Goal: Task Accomplishment & Management: Use online tool/utility

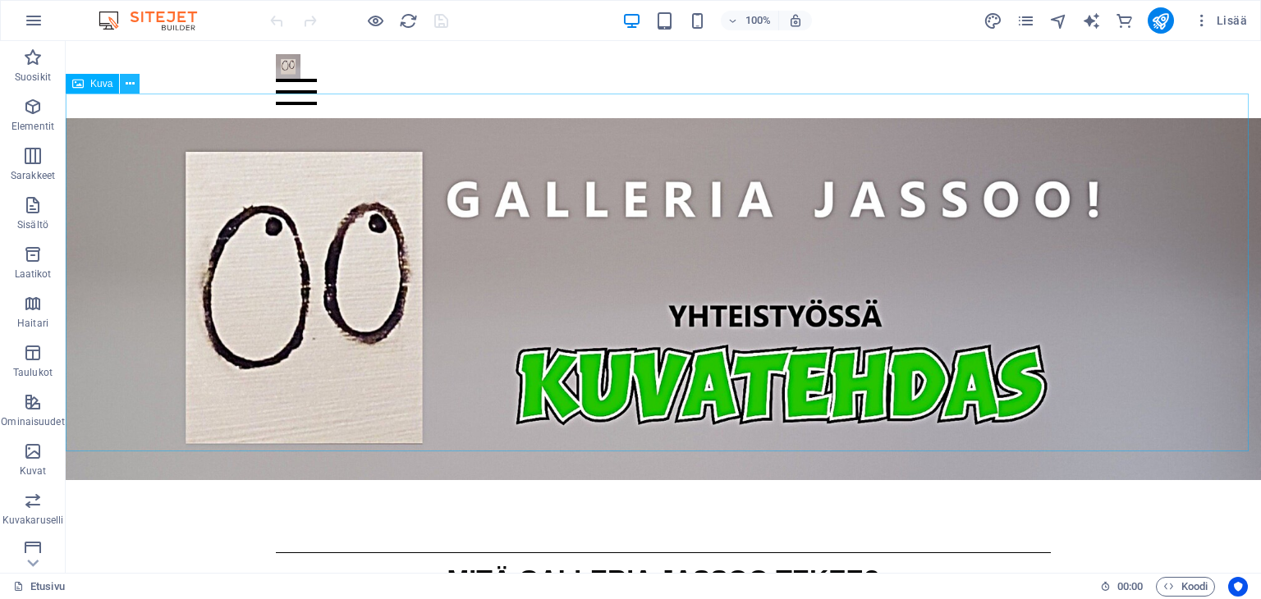
click at [133, 85] on icon at bounding box center [130, 84] width 9 height 17
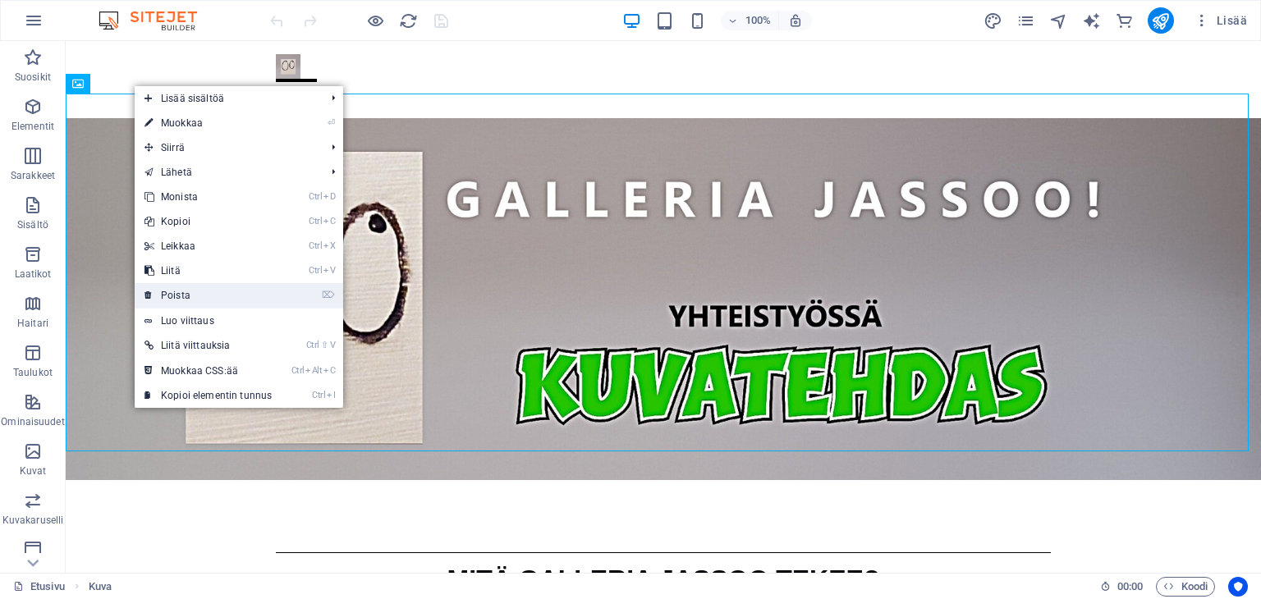
click at [187, 296] on link "⌦ Poista" at bounding box center [208, 295] width 147 height 25
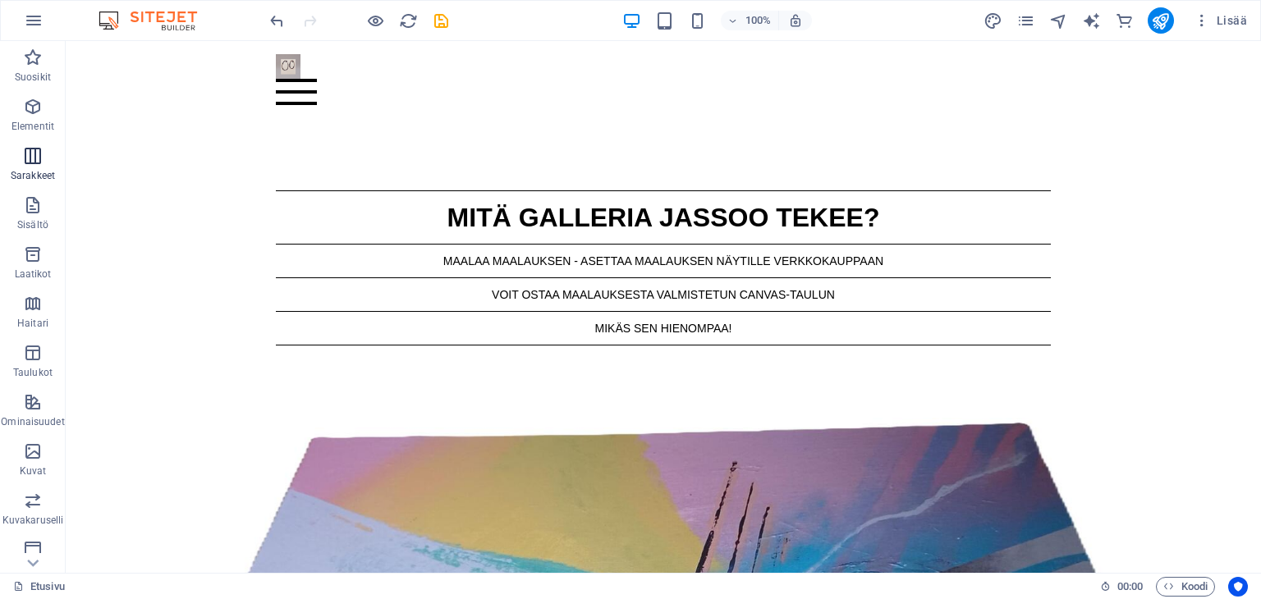
click at [32, 149] on icon "button" at bounding box center [33, 156] width 20 height 20
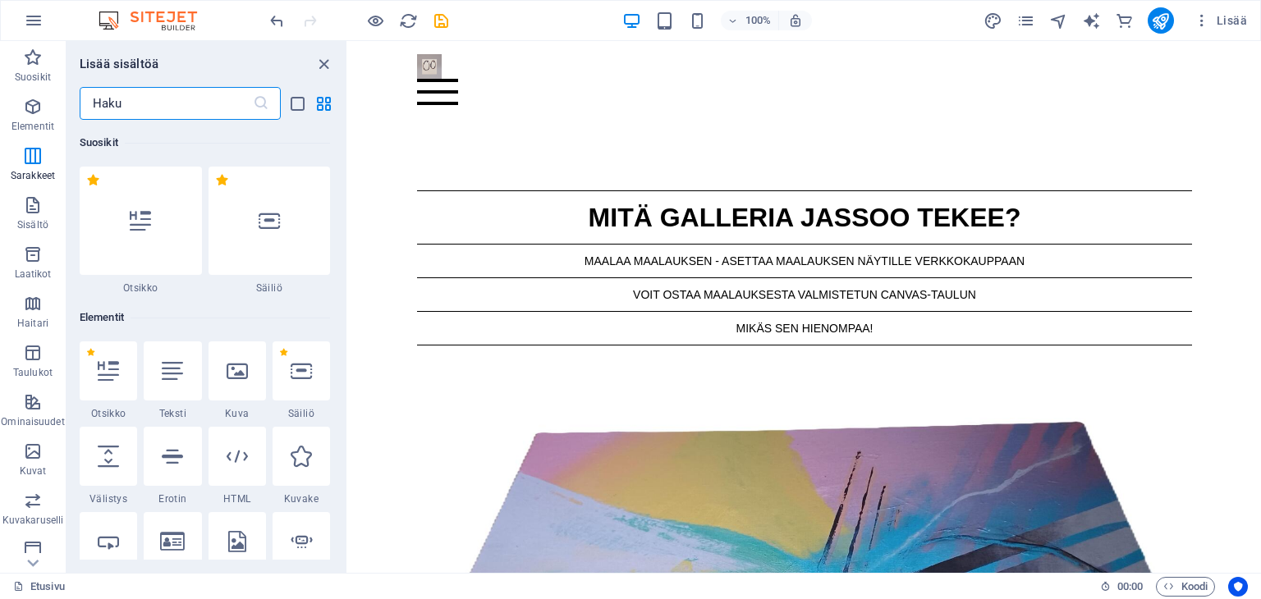
scroll to position [813, 0]
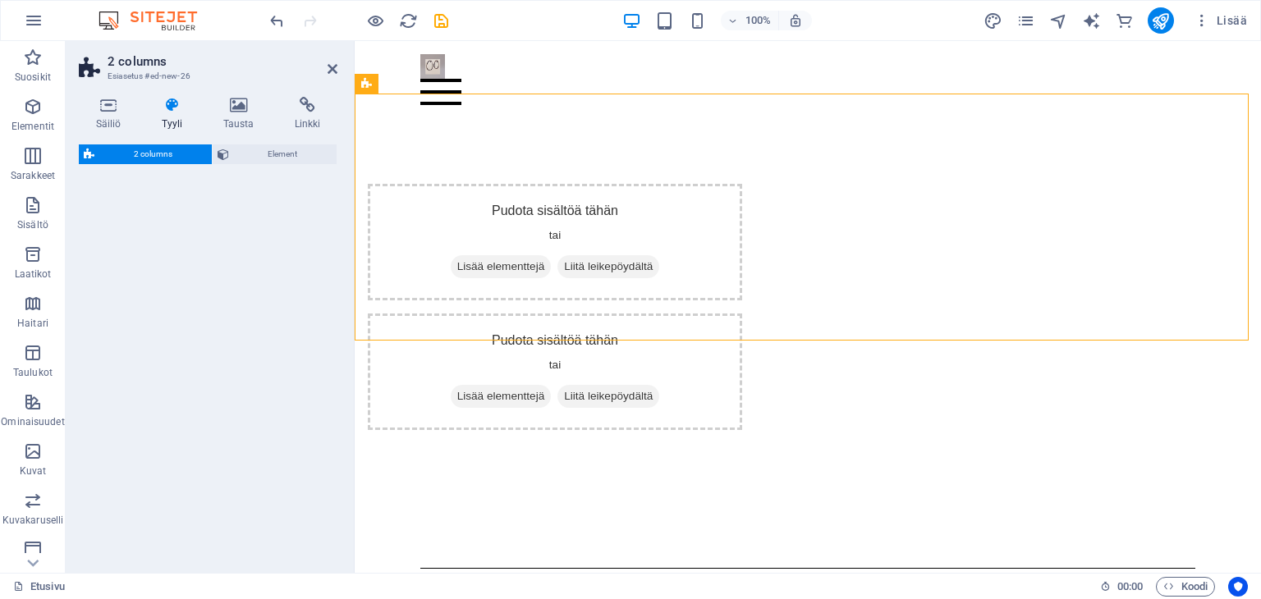
select select "rem"
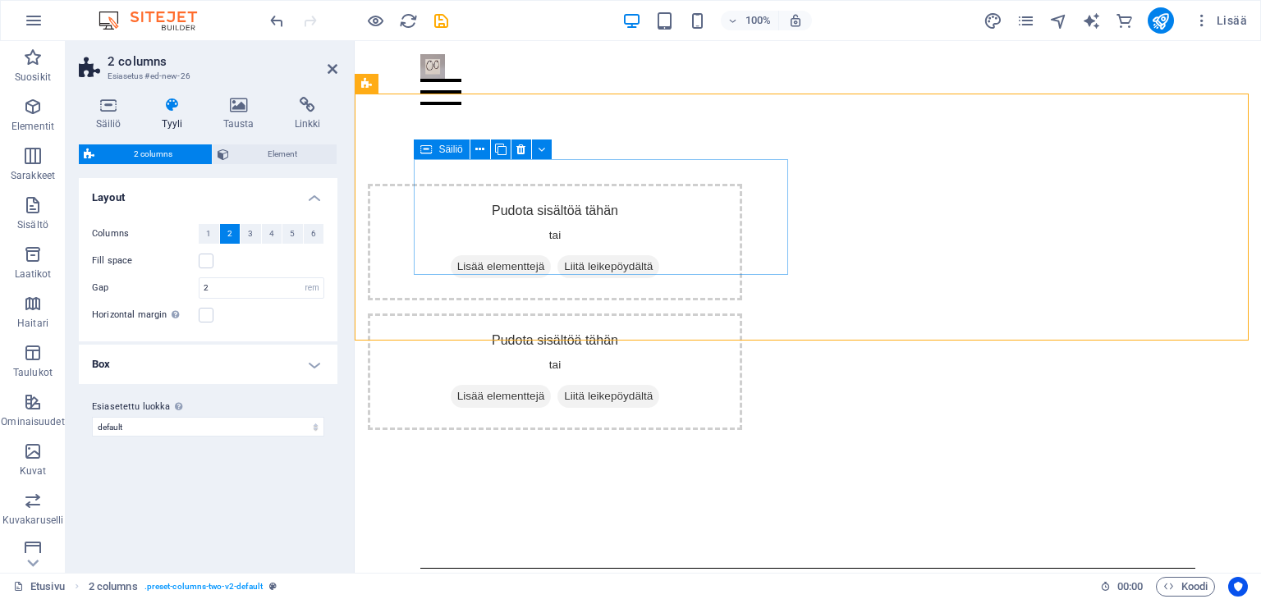
click at [520, 255] on span "Lisää elementtejä" at bounding box center [501, 266] width 101 height 23
click at [502, 255] on span "Lisää elementtejä" at bounding box center [501, 266] width 101 height 23
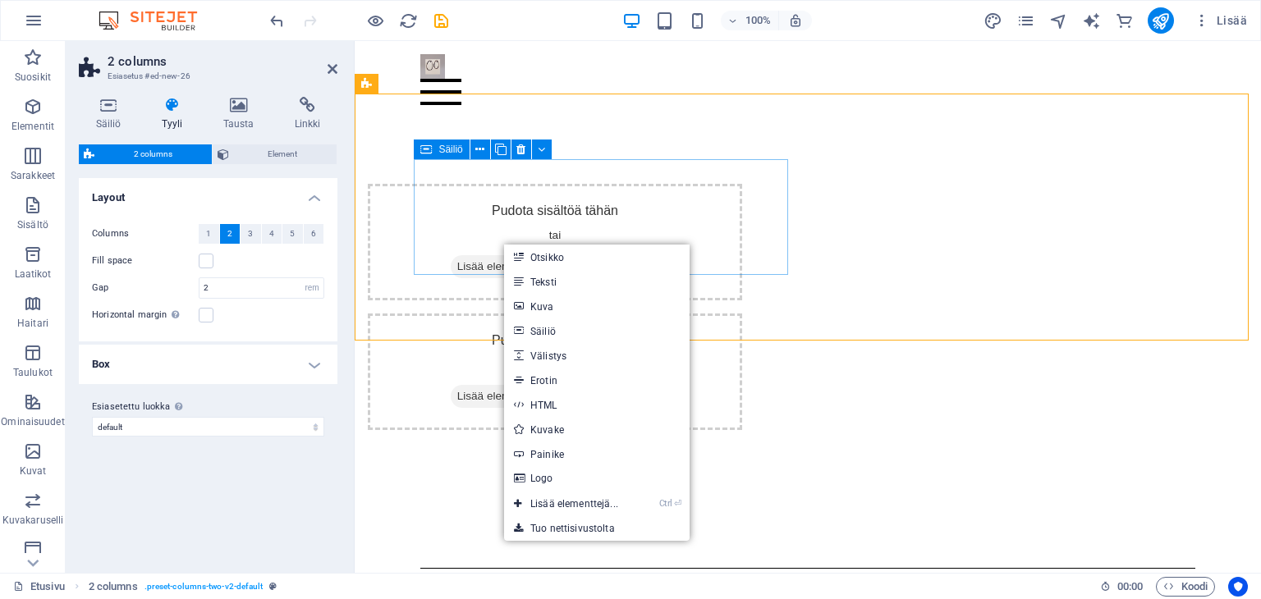
click at [502, 255] on span "Lisää elementtejä" at bounding box center [501, 266] width 101 height 23
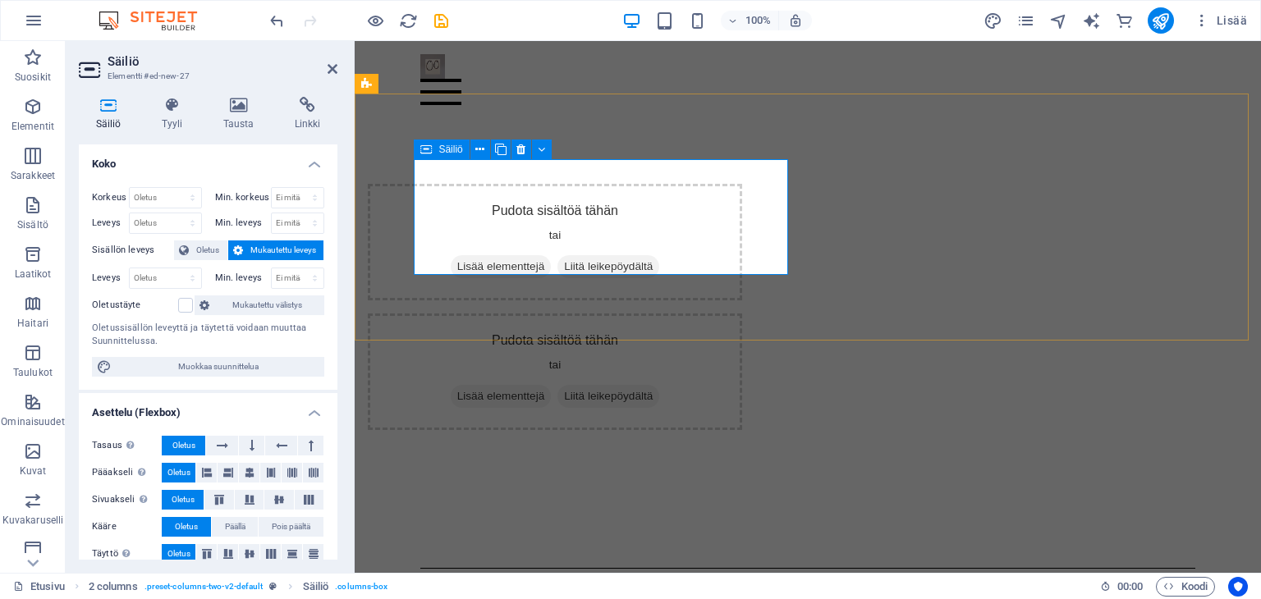
click at [457, 267] on icon at bounding box center [457, 267] width 0 height 0
click at [328, 71] on icon at bounding box center [333, 68] width 10 height 13
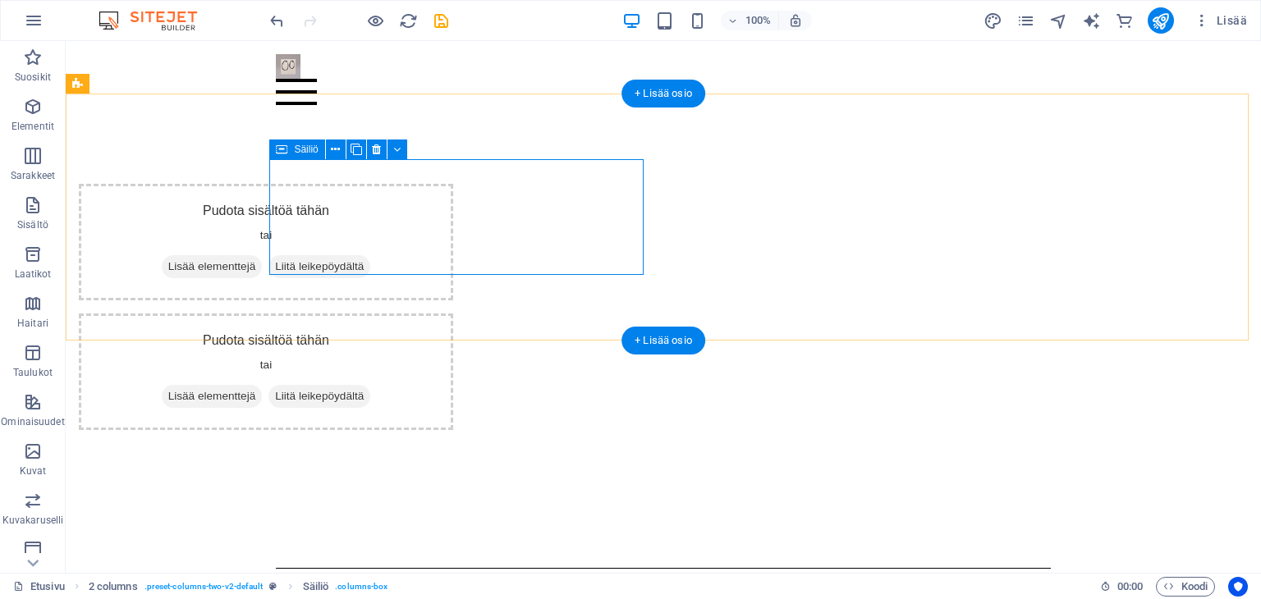
click at [168, 267] on icon at bounding box center [168, 267] width 0 height 0
click at [462, 309] on div "Pudota sisältöä tähän tai Lisää elementtejä Liitä leikepöydältä Pudota sisältöä…" at bounding box center [663, 307] width 1195 height 378
click at [168, 267] on icon at bounding box center [168, 267] width 0 height 0
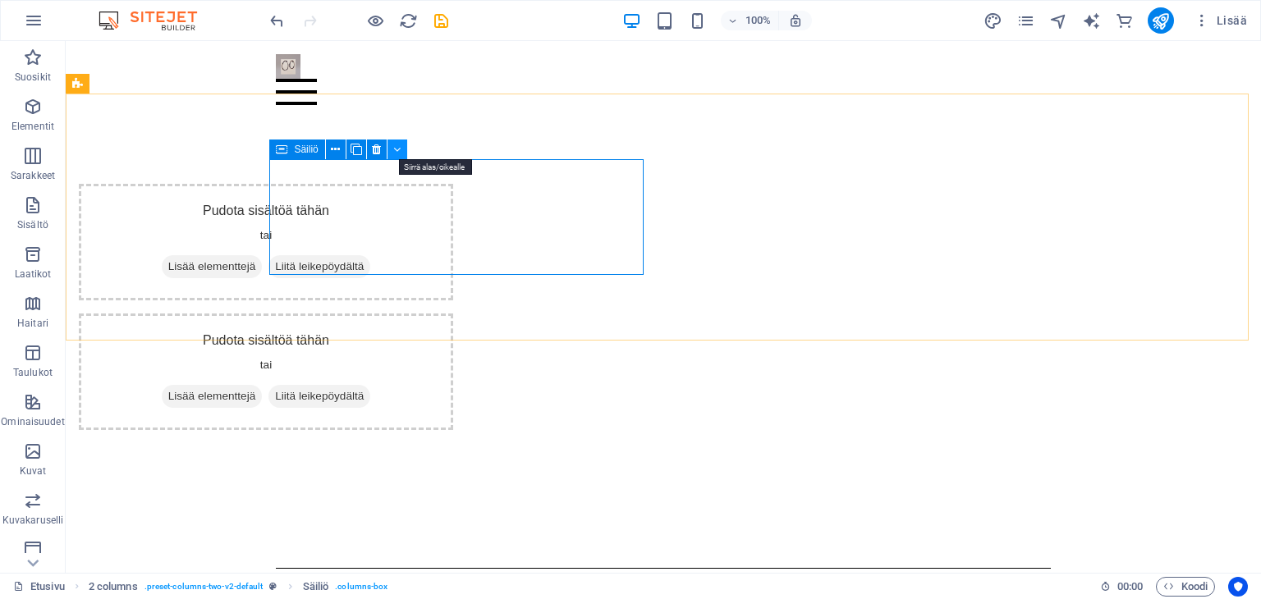
click at [397, 147] on icon at bounding box center [396, 149] width 7 height 17
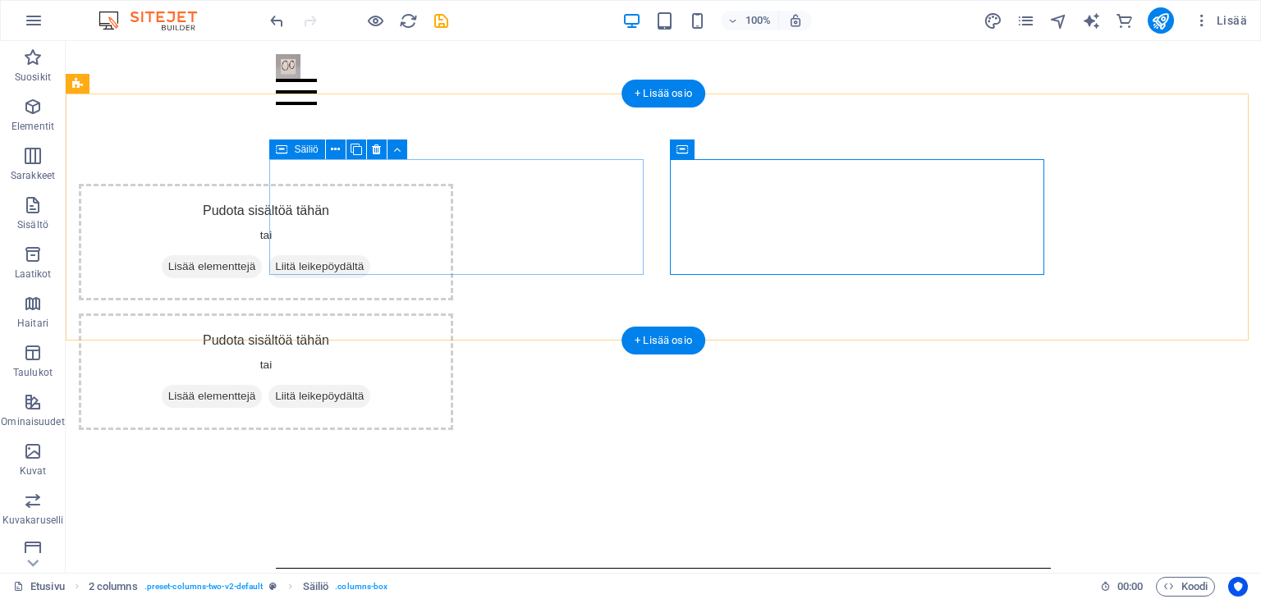
click at [168, 267] on icon at bounding box center [168, 267] width 0 height 0
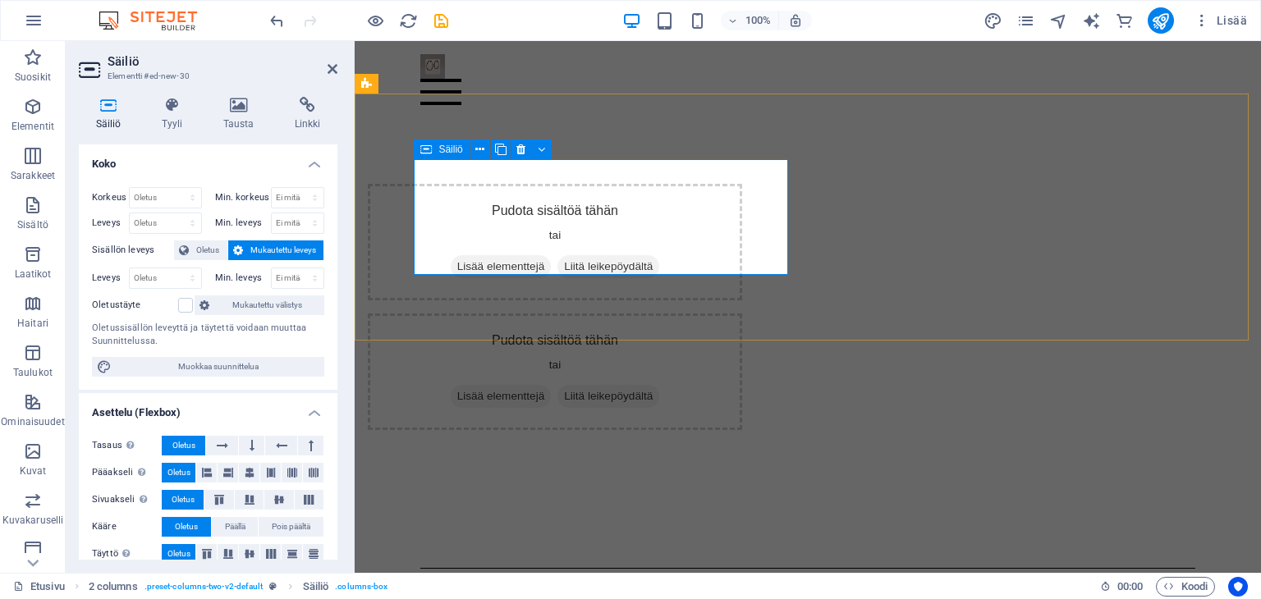
click at [457, 267] on icon at bounding box center [457, 267] width 0 height 0
click at [334, 65] on icon at bounding box center [333, 68] width 10 height 13
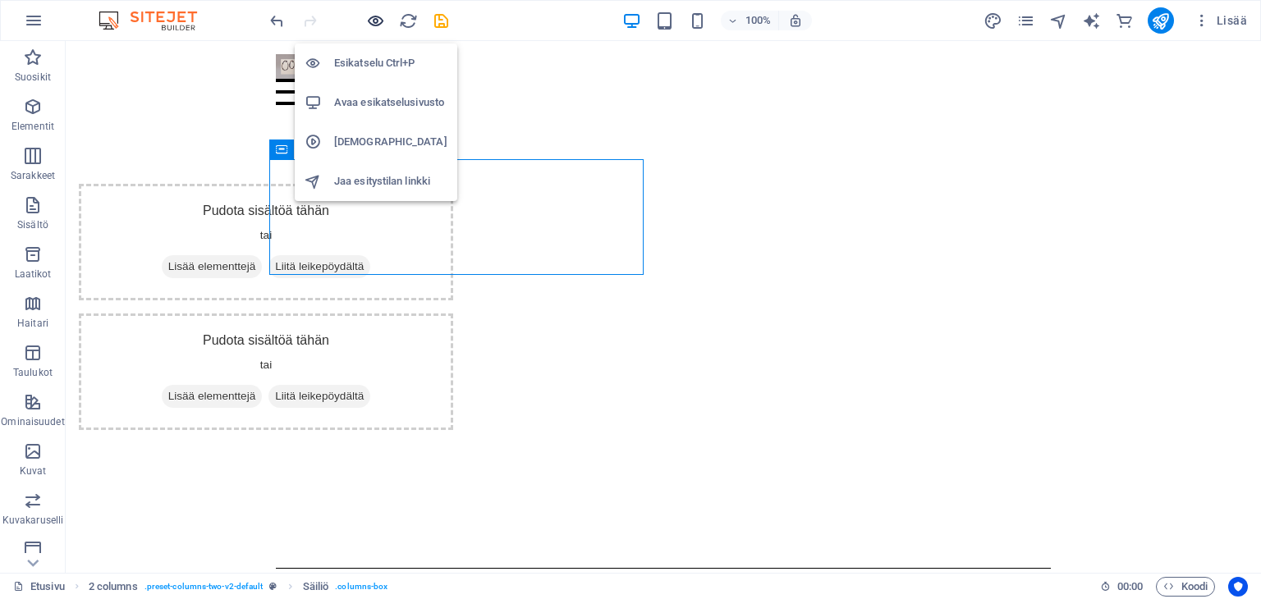
click at [371, 24] on icon "button" at bounding box center [375, 20] width 19 height 19
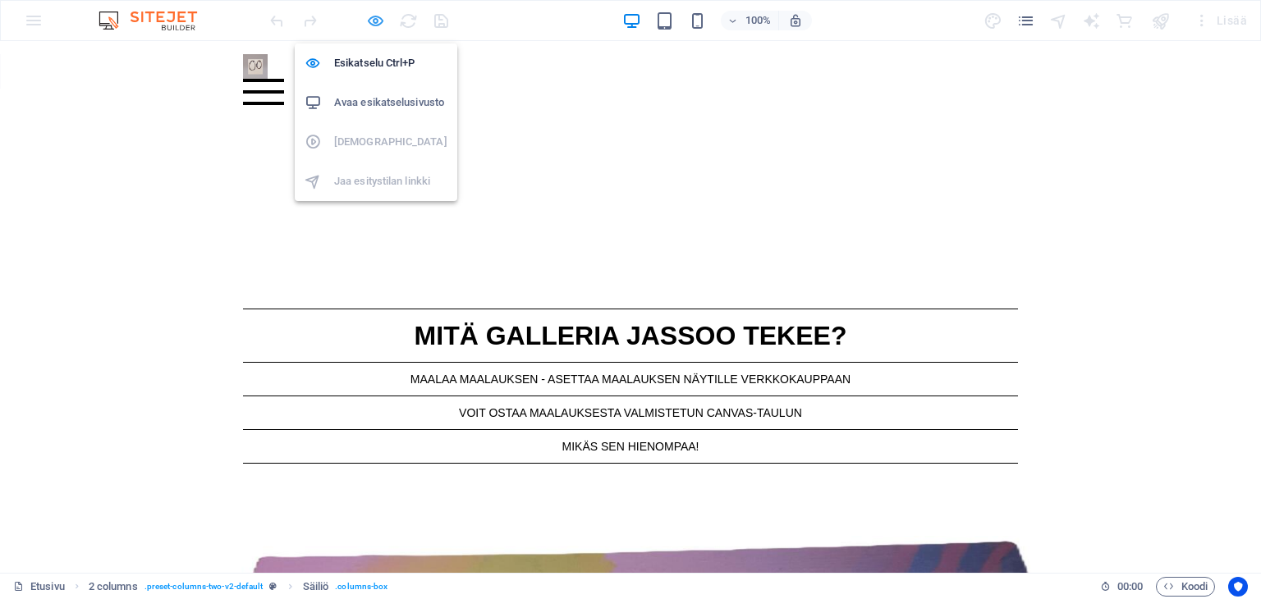
click at [371, 24] on icon "button" at bounding box center [375, 20] width 19 height 19
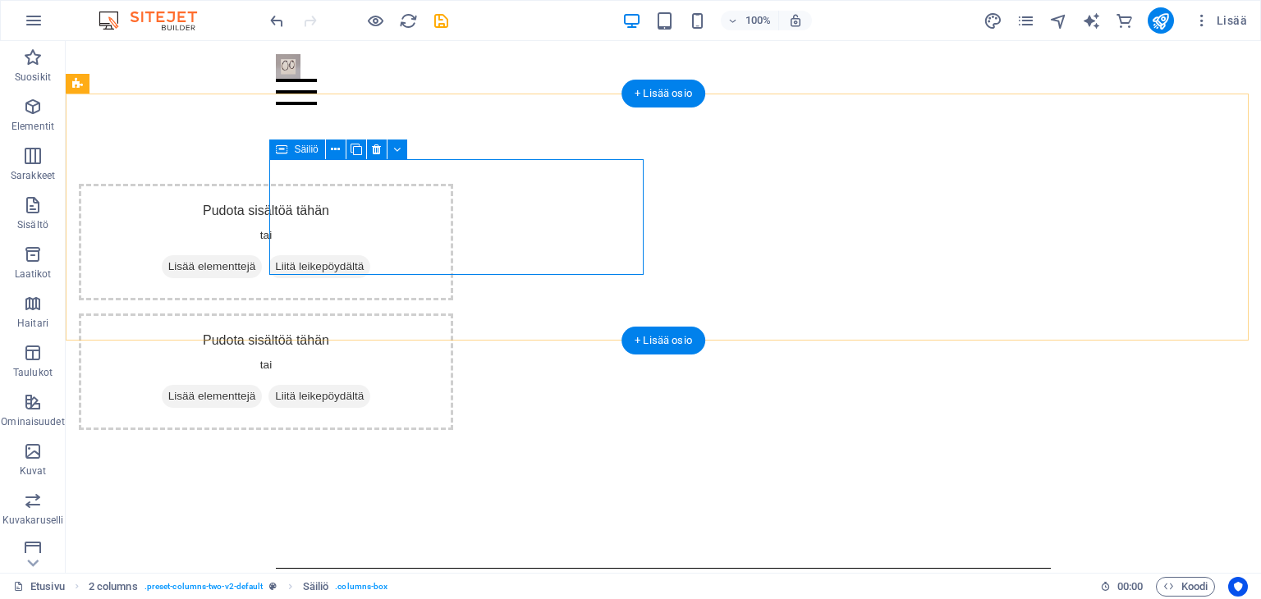
click at [168, 267] on icon at bounding box center [168, 267] width 0 height 0
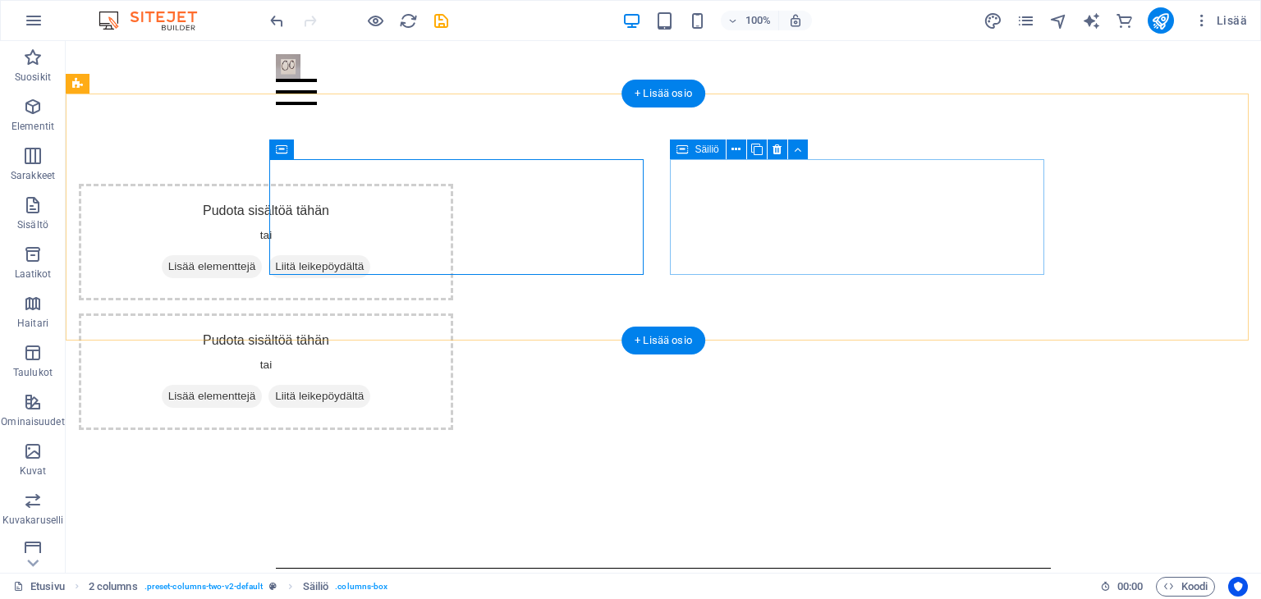
click at [168, 396] on icon at bounding box center [168, 396] width 0 height 0
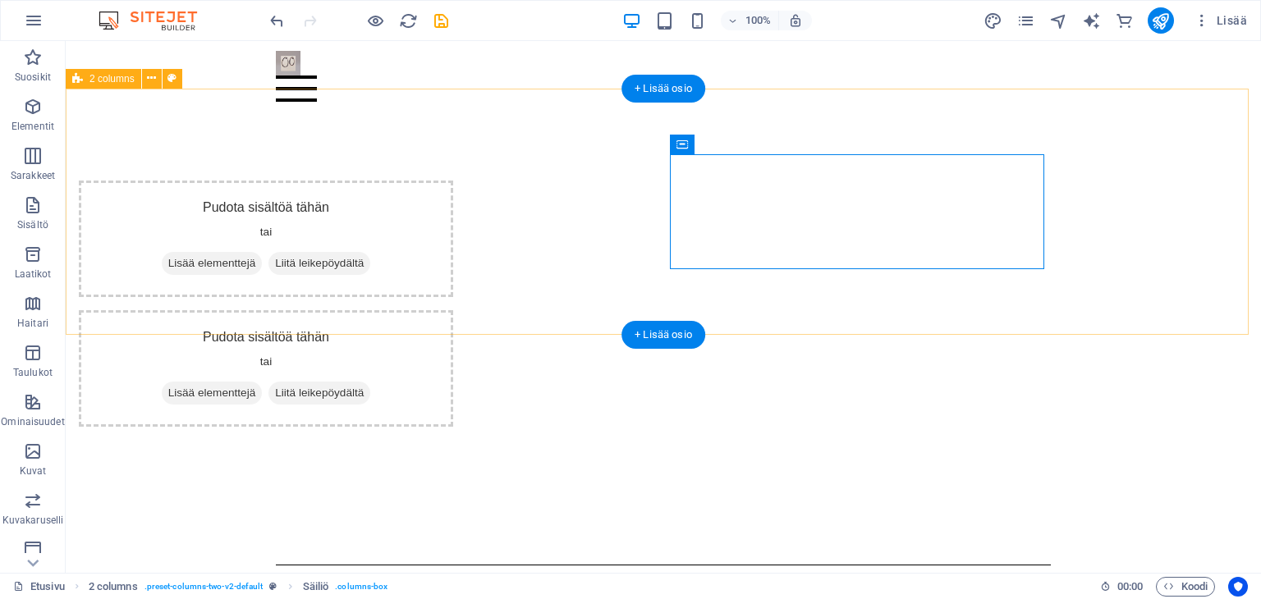
scroll to position [2, 0]
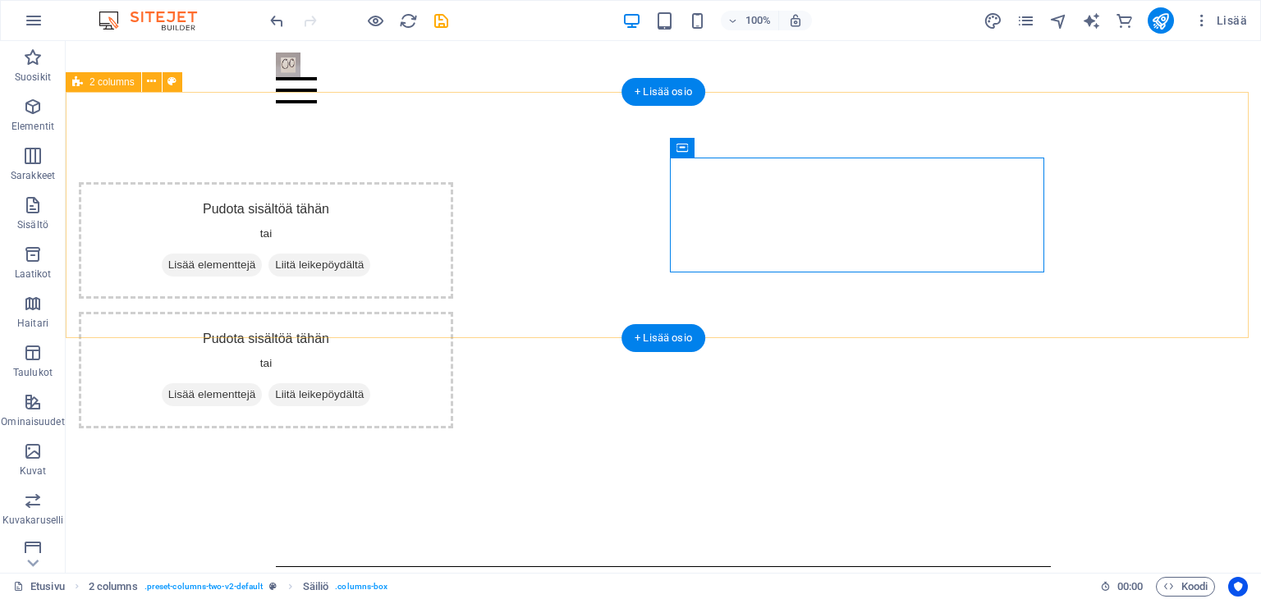
drag, startPoint x: 99, startPoint y: 195, endPoint x: 621, endPoint y: 96, distance: 531.4
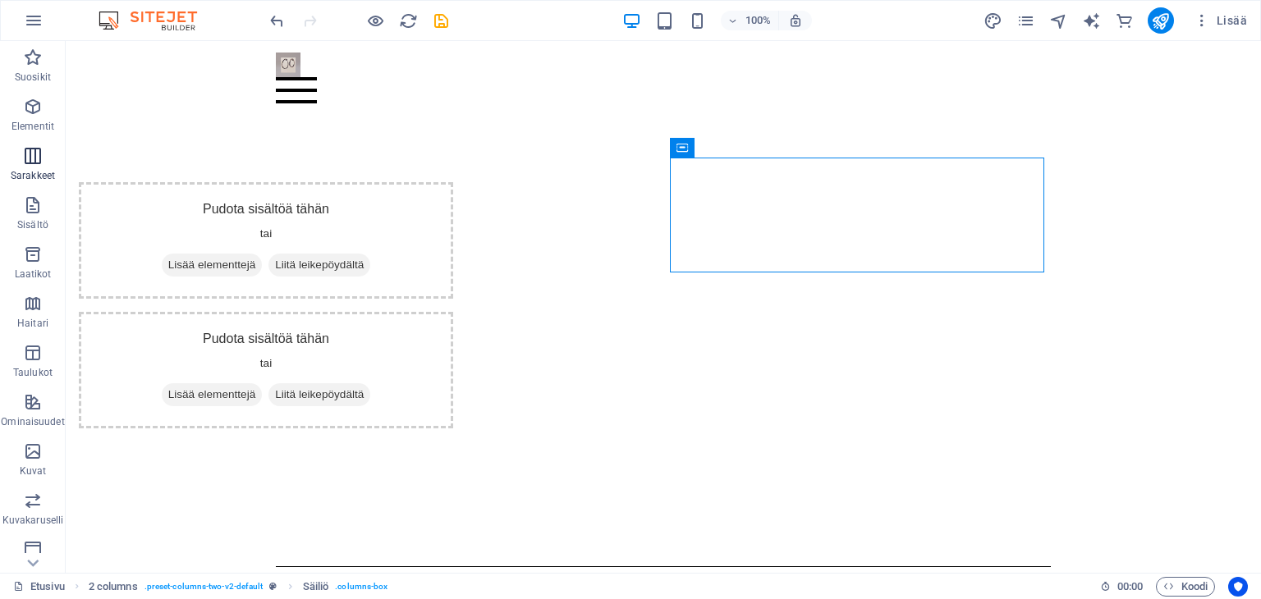
click at [30, 158] on icon "button" at bounding box center [33, 156] width 20 height 20
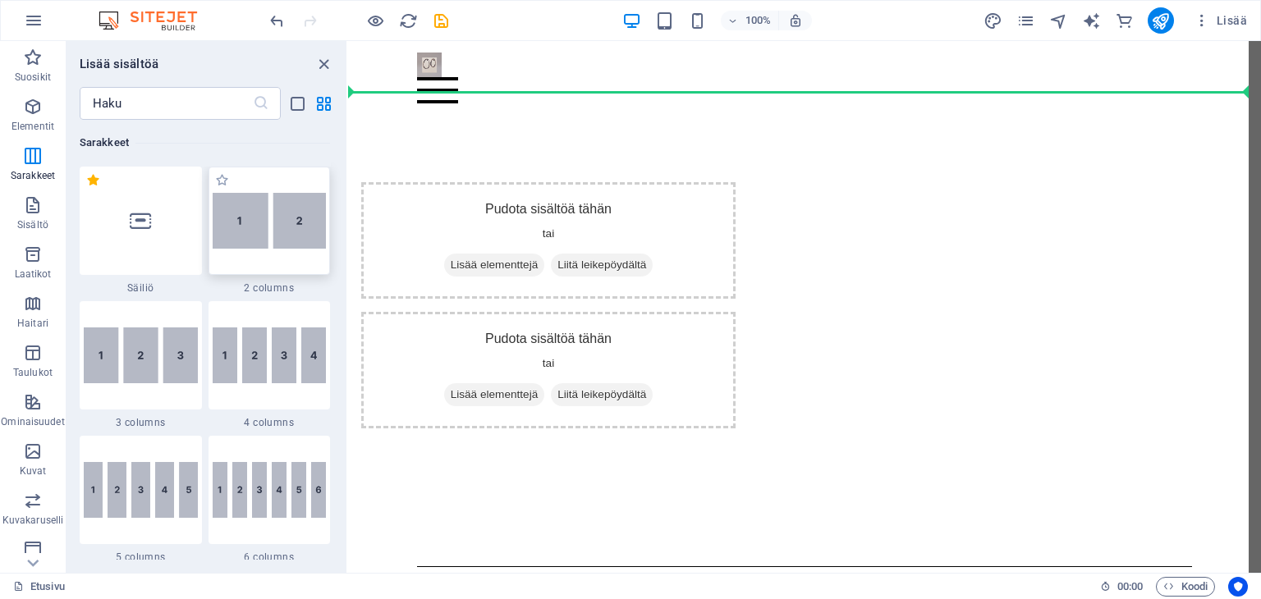
scroll to position [0, 0]
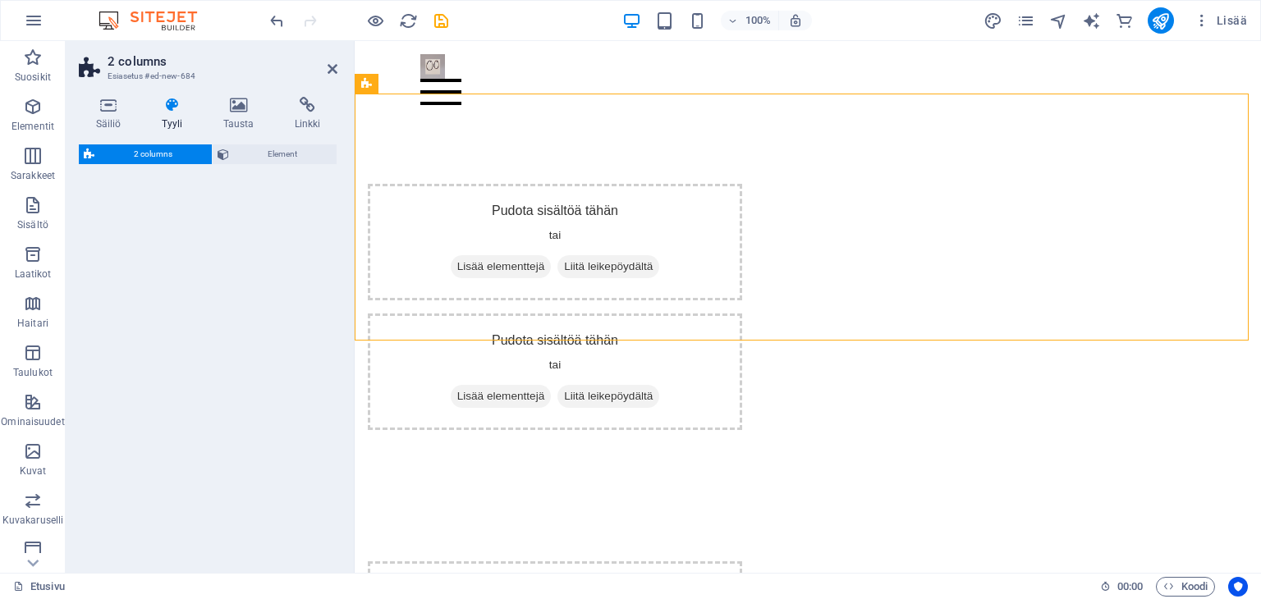
select select "rem"
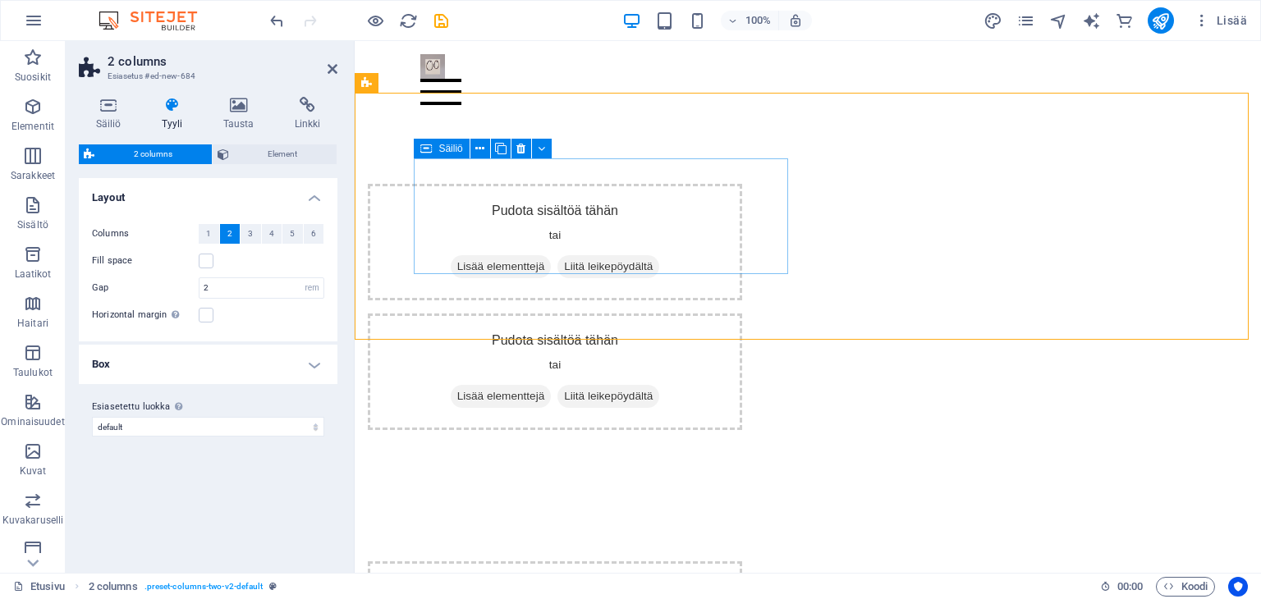
click at [457, 267] on icon at bounding box center [457, 267] width 0 height 0
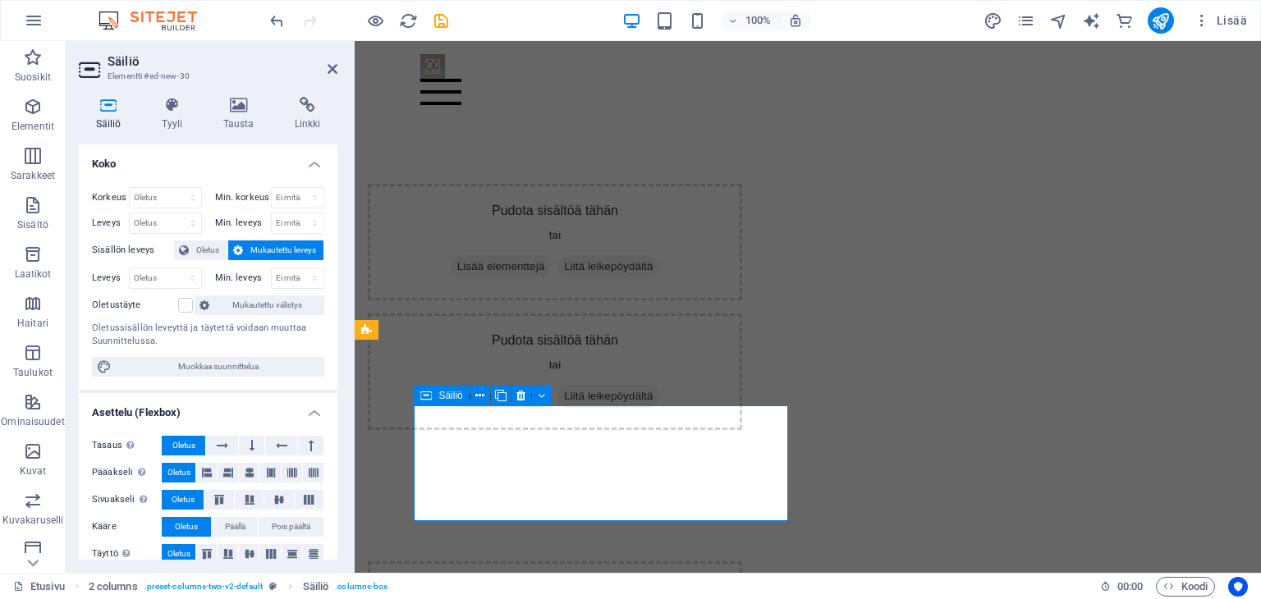
click at [331, 67] on icon at bounding box center [333, 68] width 10 height 13
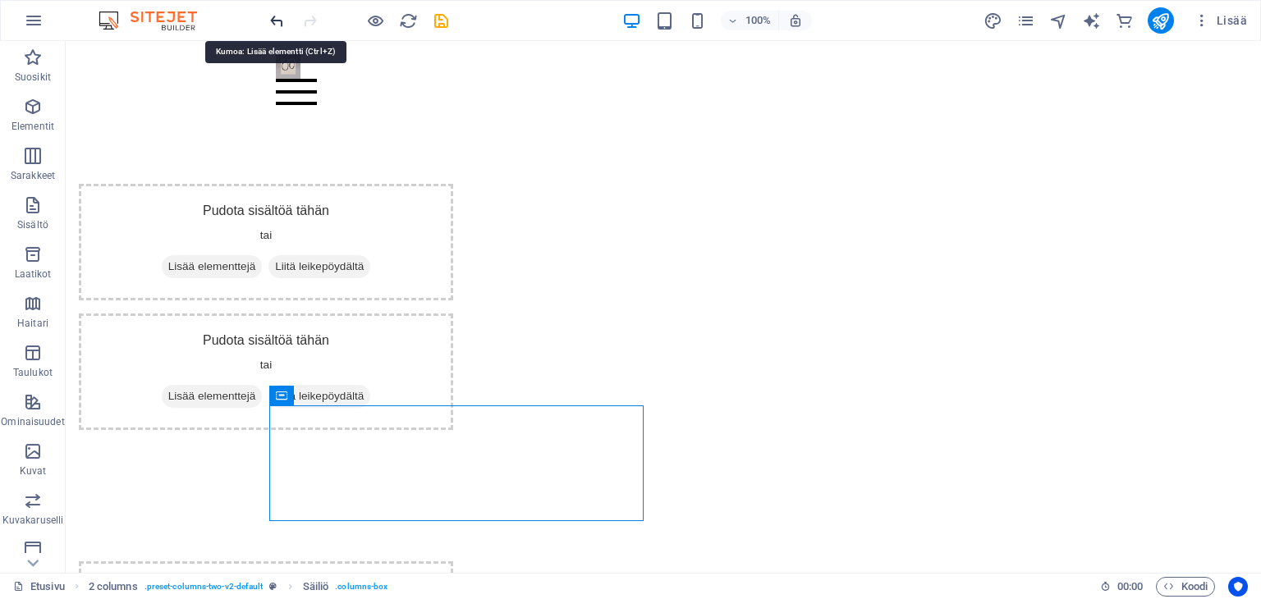
click at [276, 18] on icon "undo" at bounding box center [277, 20] width 19 height 19
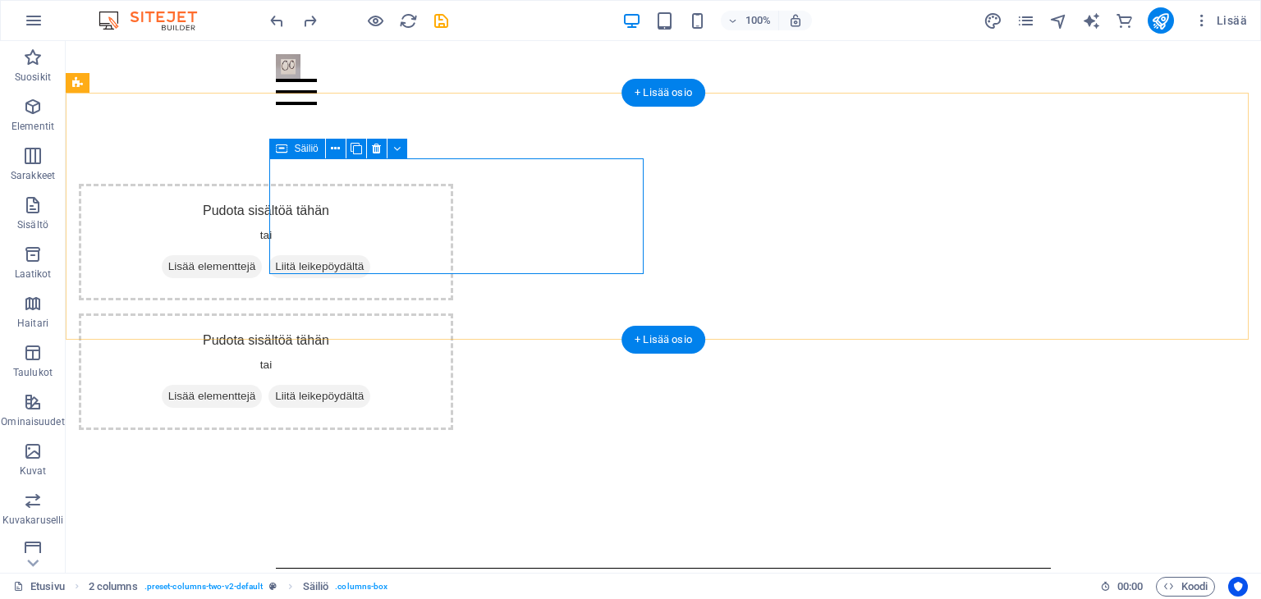
click at [168, 267] on icon at bounding box center [168, 267] width 0 height 0
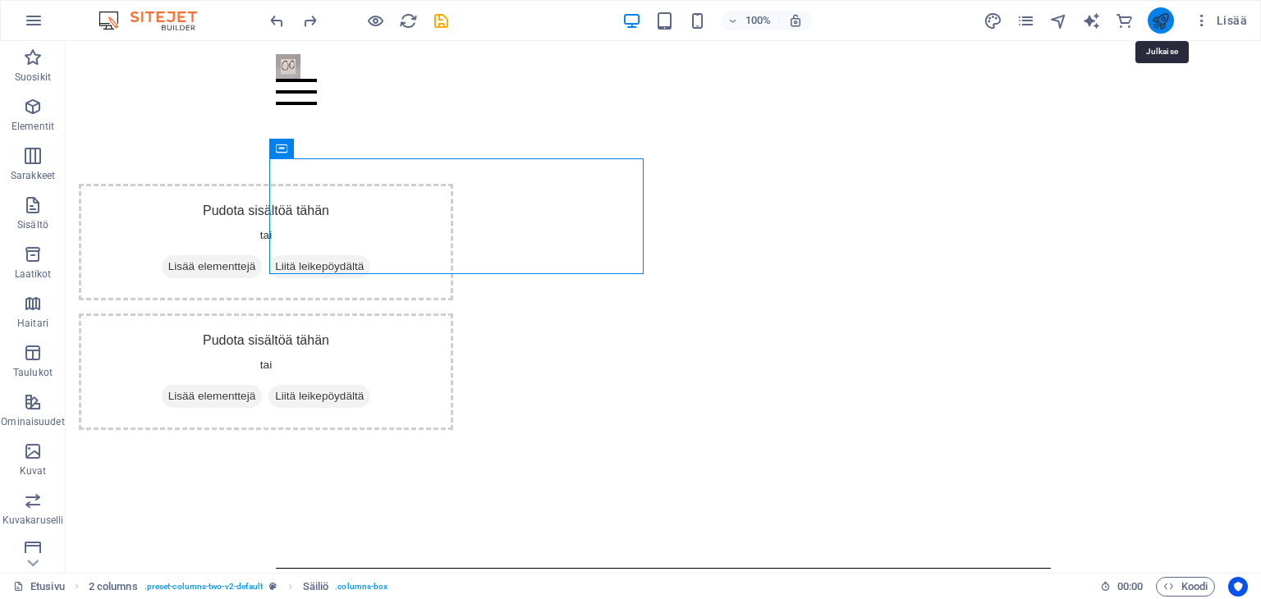
click at [1166, 24] on icon "publish" at bounding box center [1160, 20] width 19 height 19
